Goal: Obtain resource: Obtain resource

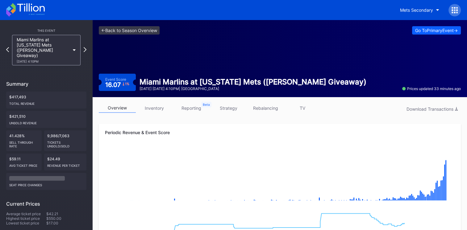
click at [33, 6] on icon at bounding box center [25, 10] width 39 height 14
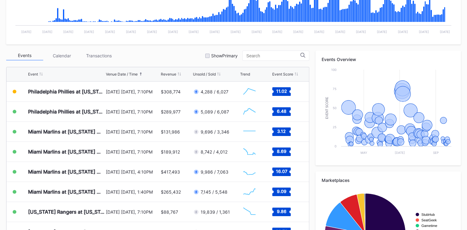
scroll to position [179, 0]
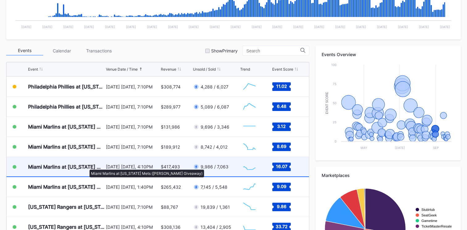
click at [87, 167] on div "Miami Marlins at [US_STATE] Mets ([PERSON_NAME] Giveaway)" at bounding box center [66, 167] width 76 height 6
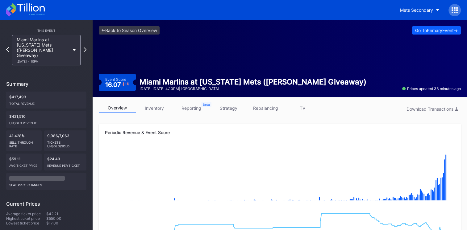
click at [160, 110] on link "inventory" at bounding box center [154, 108] width 37 height 10
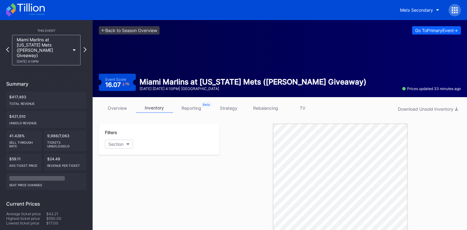
drag, startPoint x: 412, startPoint y: 108, endPoint x: 439, endPoint y: 141, distance: 42.9
click at [439, 141] on div at bounding box center [341, 190] width 242 height 133
click at [405, 112] on button "Download Unsold Inventory" at bounding box center [428, 109] width 66 height 8
click at [38, 11] on icon at bounding box center [30, 7] width 27 height 8
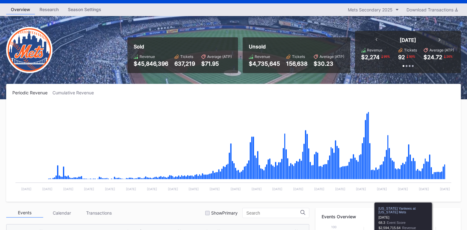
scroll to position [183, 0]
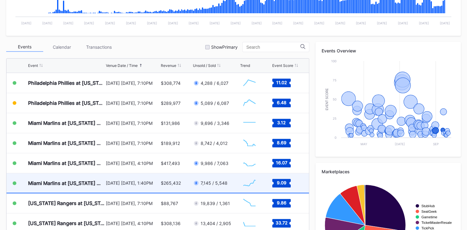
click at [84, 181] on div "Miami Marlins at [US_STATE] Mets" at bounding box center [66, 183] width 76 height 6
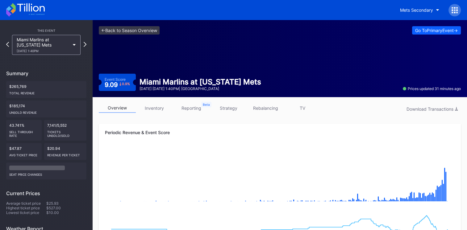
click at [154, 111] on link "inventory" at bounding box center [154, 108] width 37 height 10
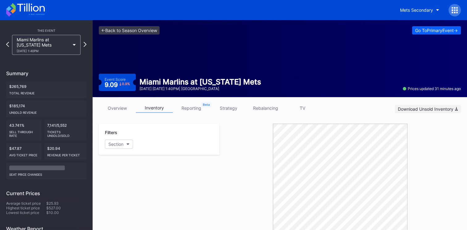
click at [412, 109] on div "Download Unsold Inventory" at bounding box center [428, 109] width 60 height 5
click at [166, 174] on div "Filters Section" at bounding box center [159, 190] width 121 height 133
click at [33, 9] on icon at bounding box center [30, 7] width 27 height 8
